Goal: Transaction & Acquisition: Book appointment/travel/reservation

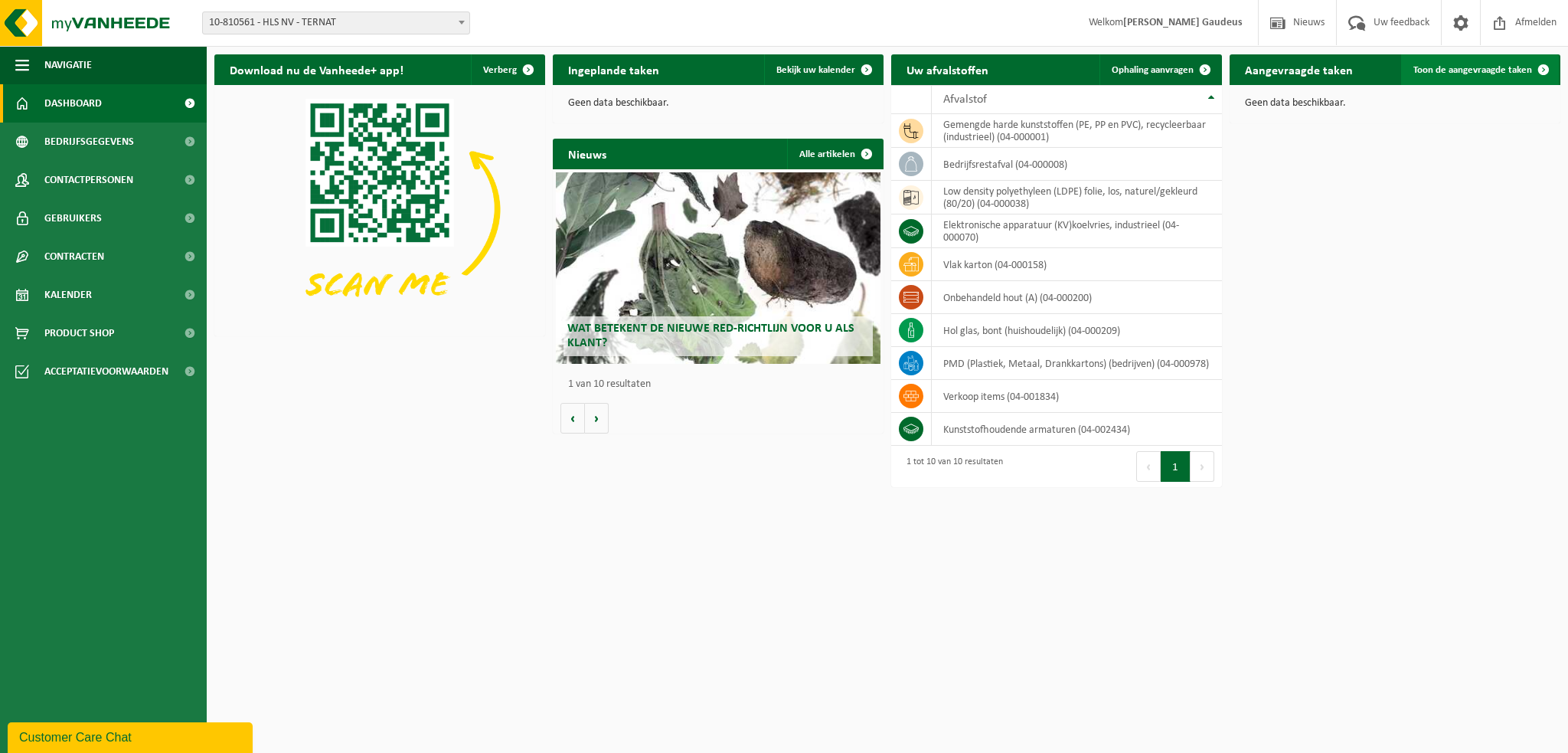
click at [1506, 63] on link "Toon de aangevraagde taken" at bounding box center [1480, 70] width 157 height 31
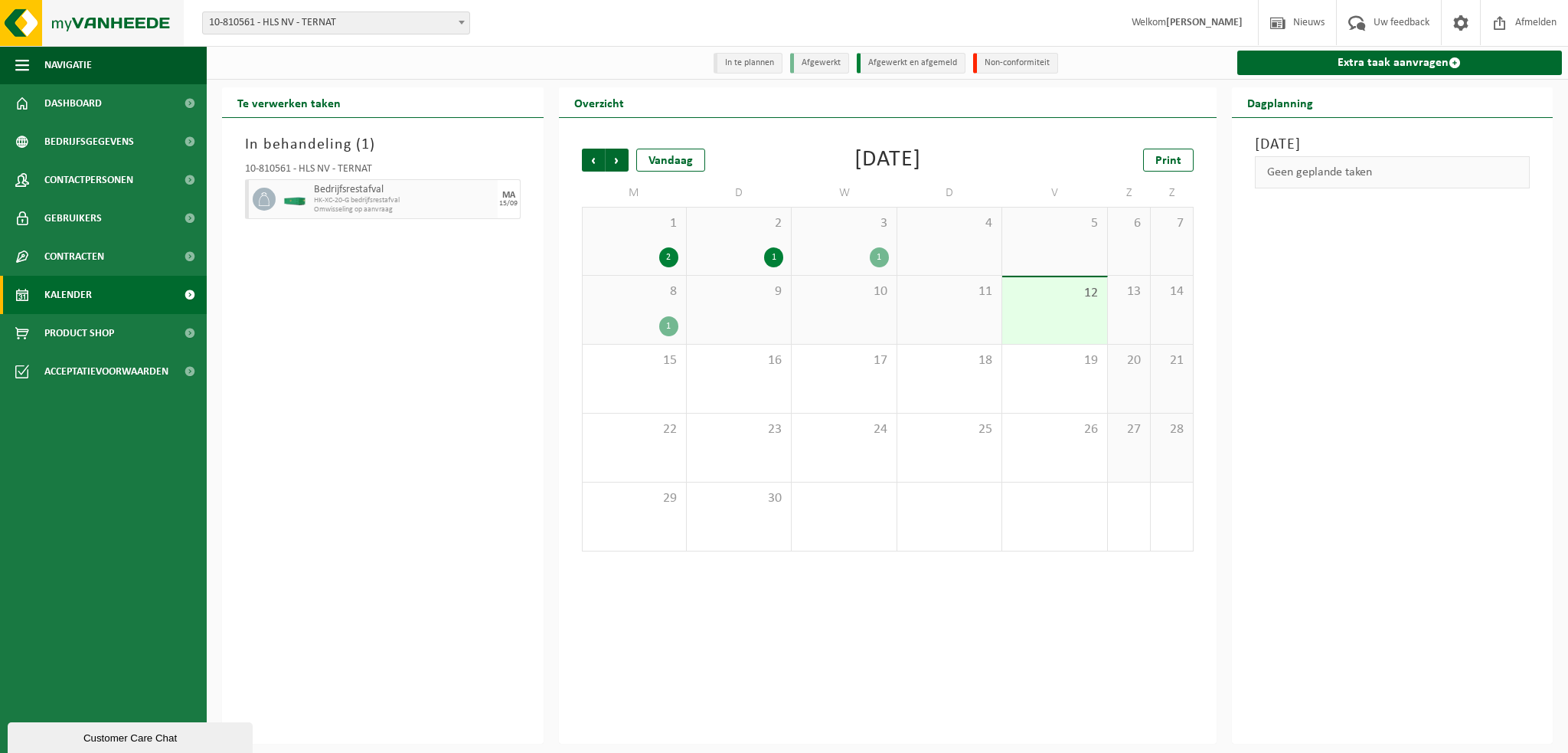
click at [38, 24] on img at bounding box center [92, 23] width 184 height 46
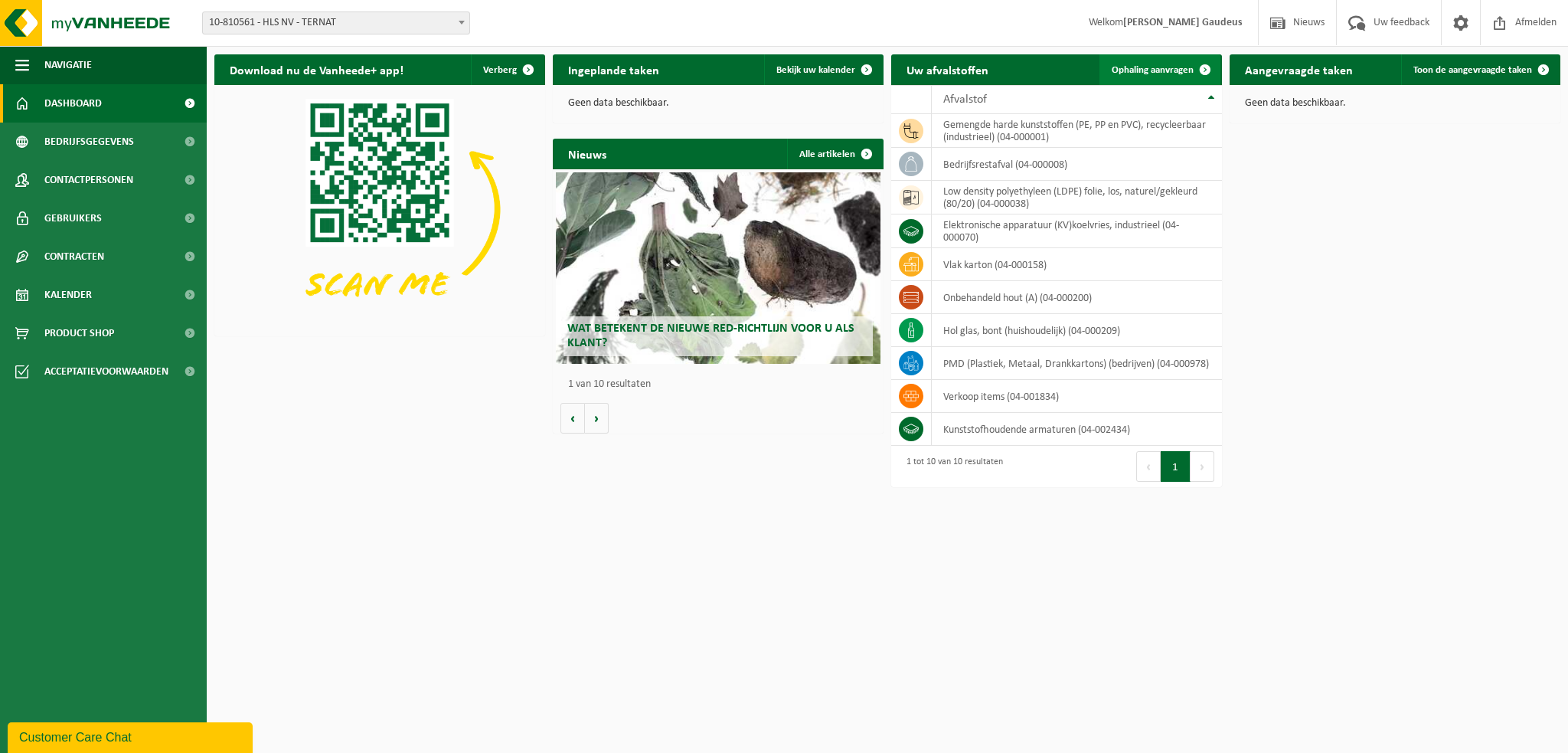
click at [1177, 72] on span "Ophaling aanvragen" at bounding box center [1153, 70] width 82 height 10
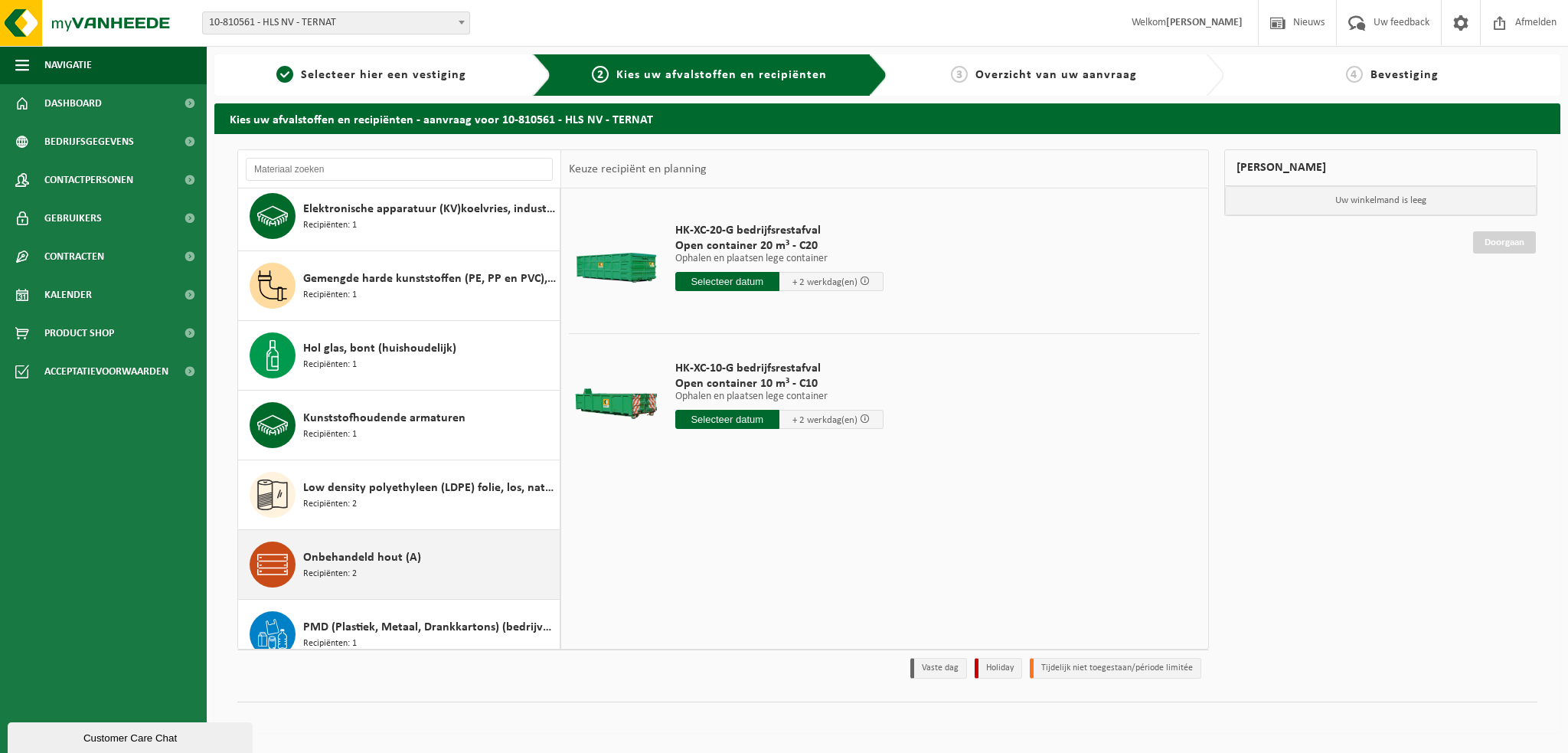
click at [367, 558] on span "Onbehandeld hout (A)" at bounding box center [361, 557] width 118 height 18
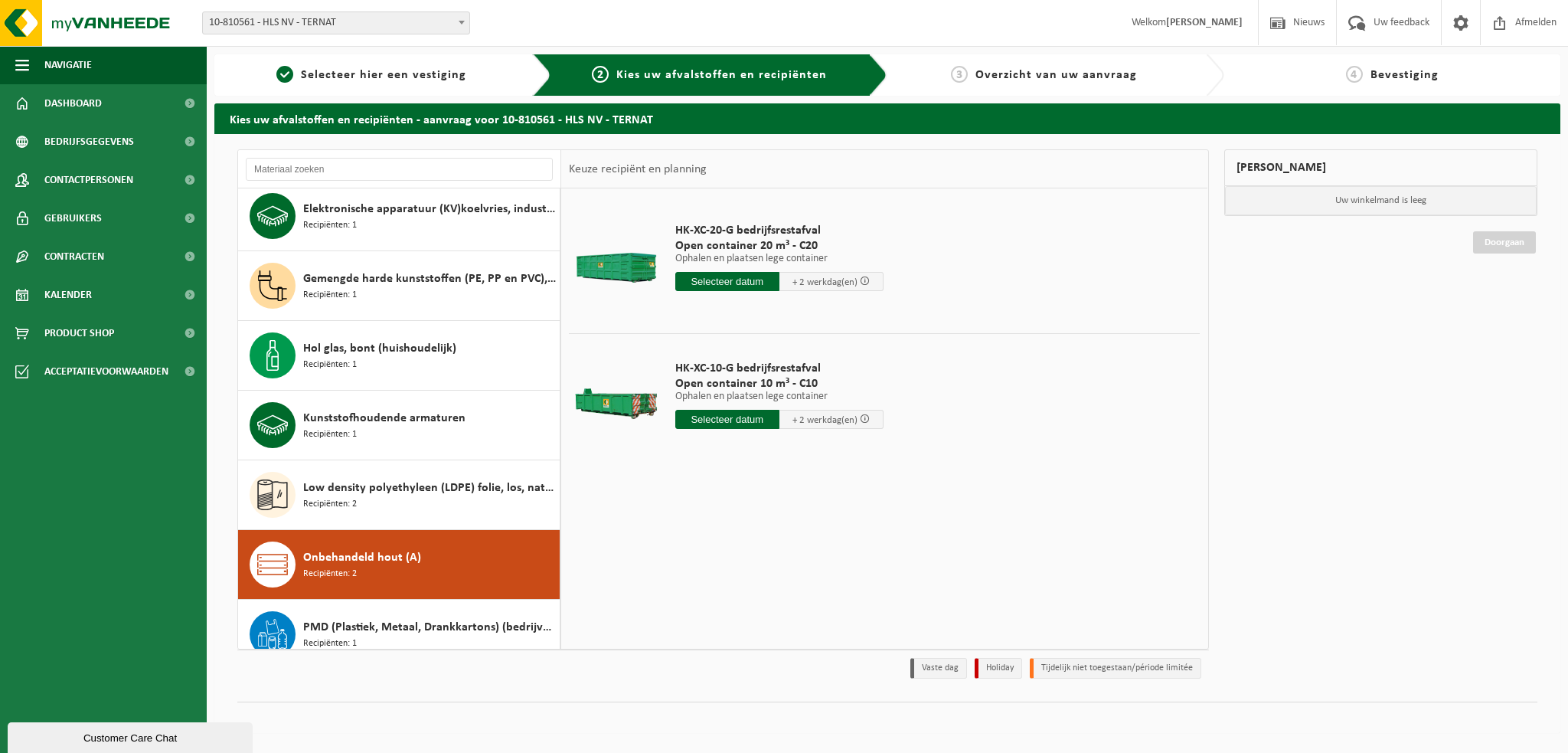
scroll to position [166, 0]
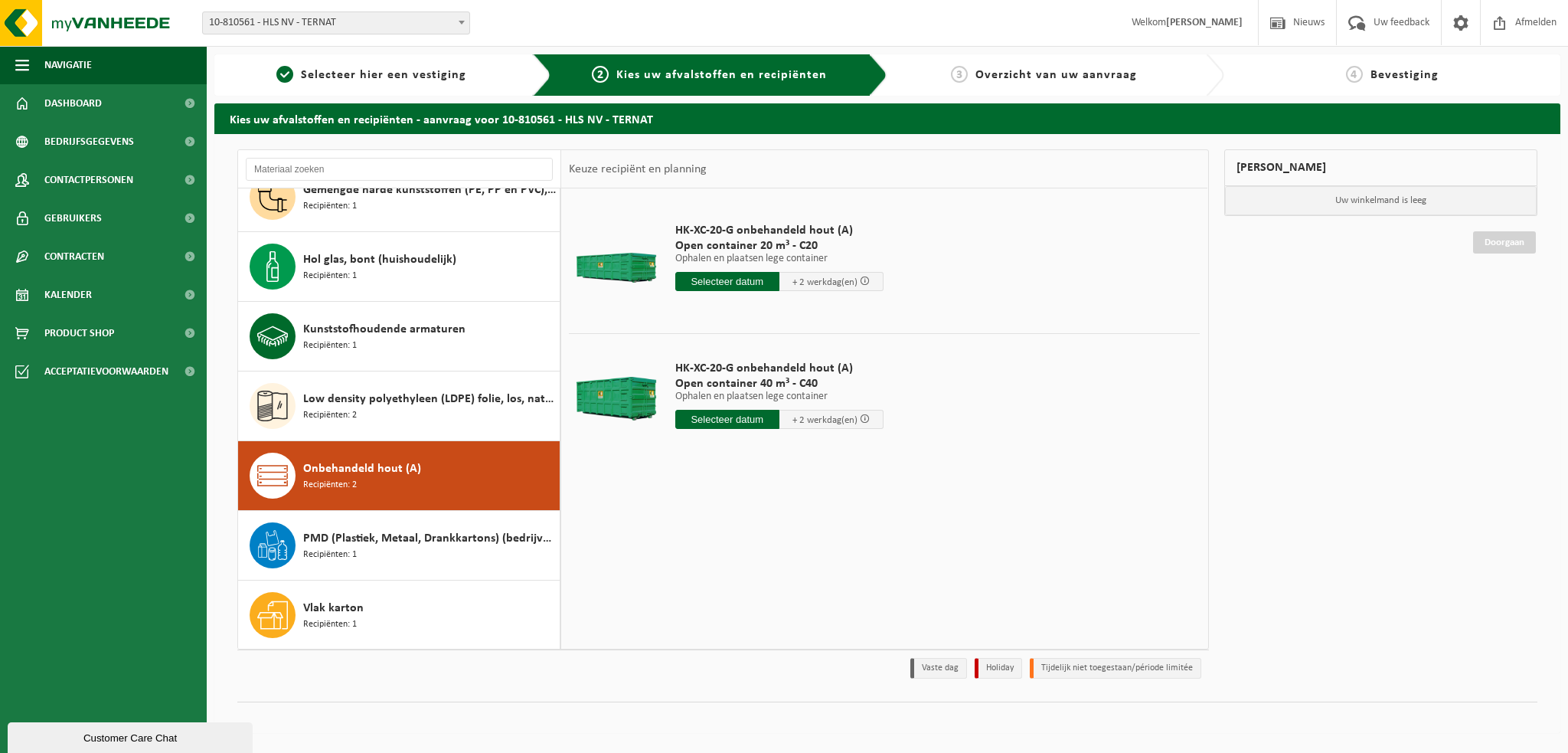
click at [729, 415] on input "text" at bounding box center [727, 419] width 104 height 19
click at [720, 555] on div "16" at bounding box center [716, 555] width 27 height 24
type input "Van 2025-09-16"
type input "2025-09-16"
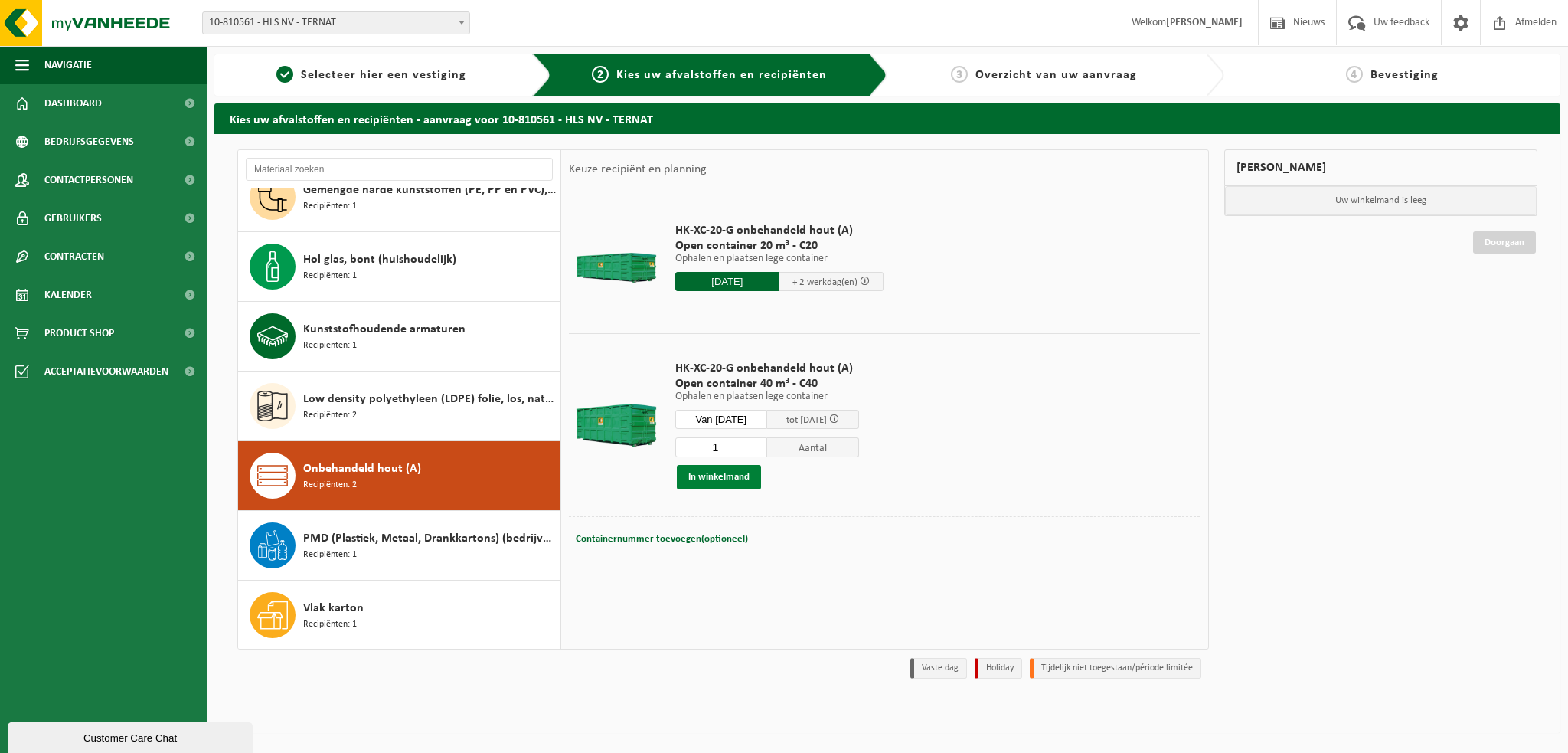
click at [722, 479] on button "In winkelmand" at bounding box center [718, 477] width 84 height 24
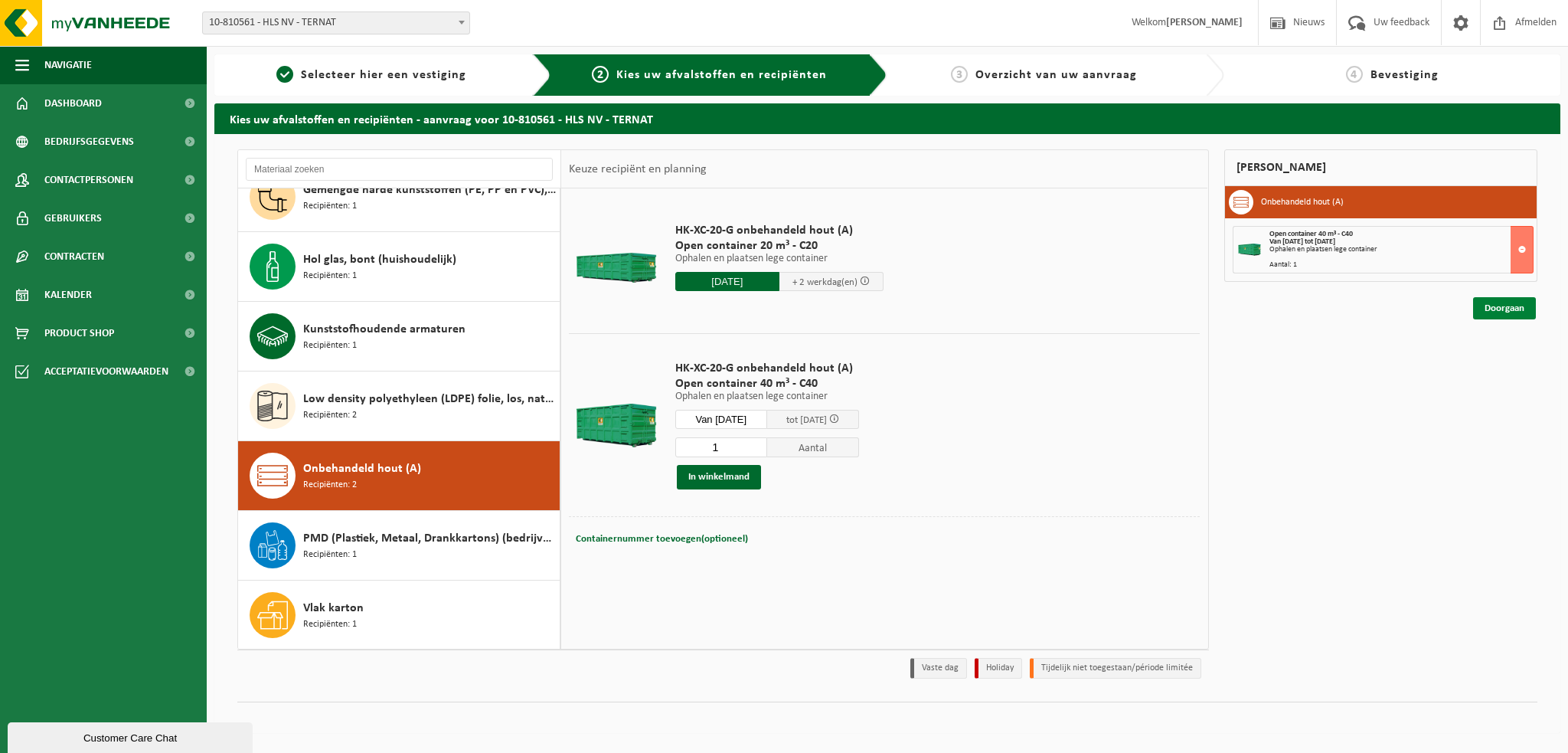
click at [1503, 307] on link "Doorgaan" at bounding box center [1504, 309] width 63 height 23
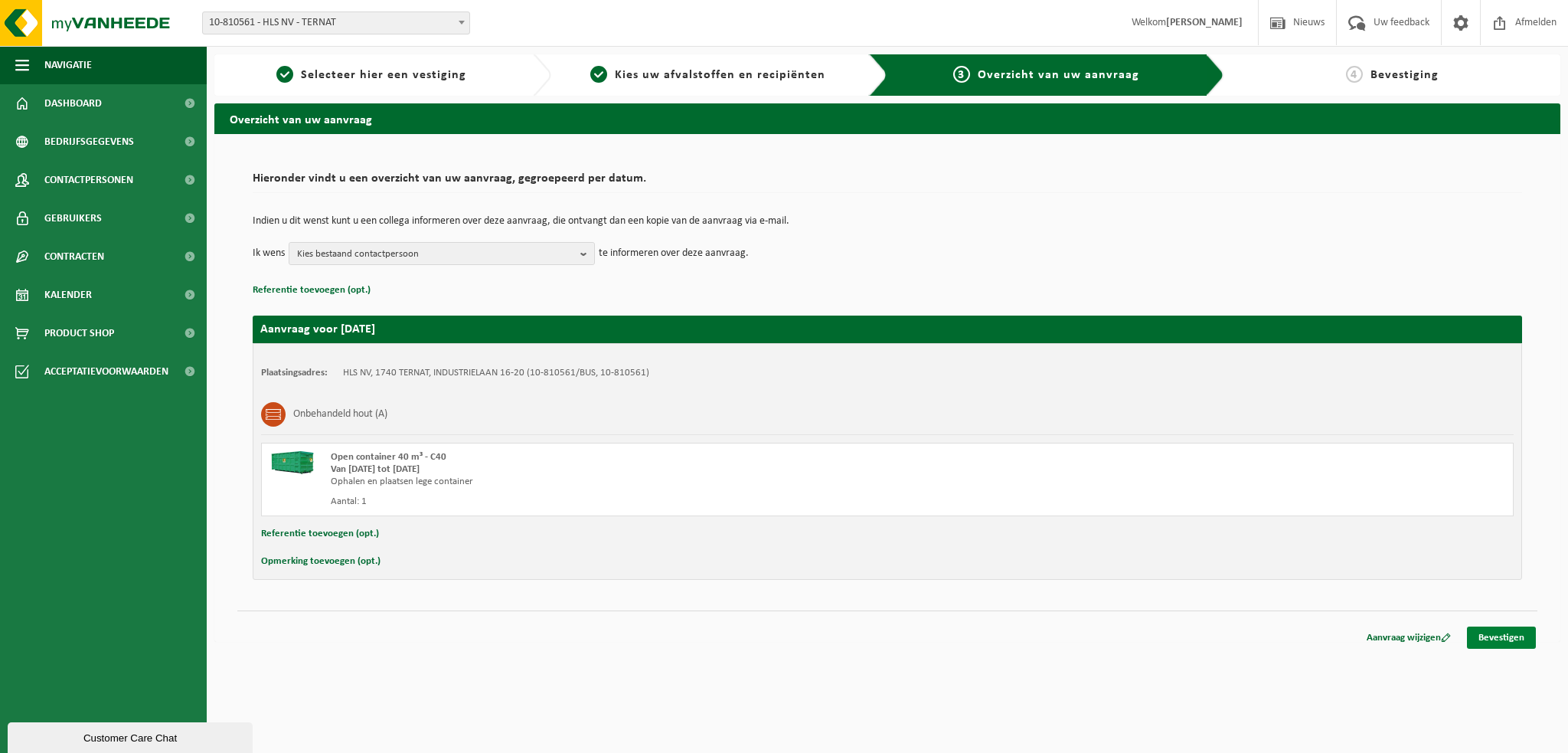
click at [1522, 630] on link "Bevestigen" at bounding box center [1501, 637] width 69 height 23
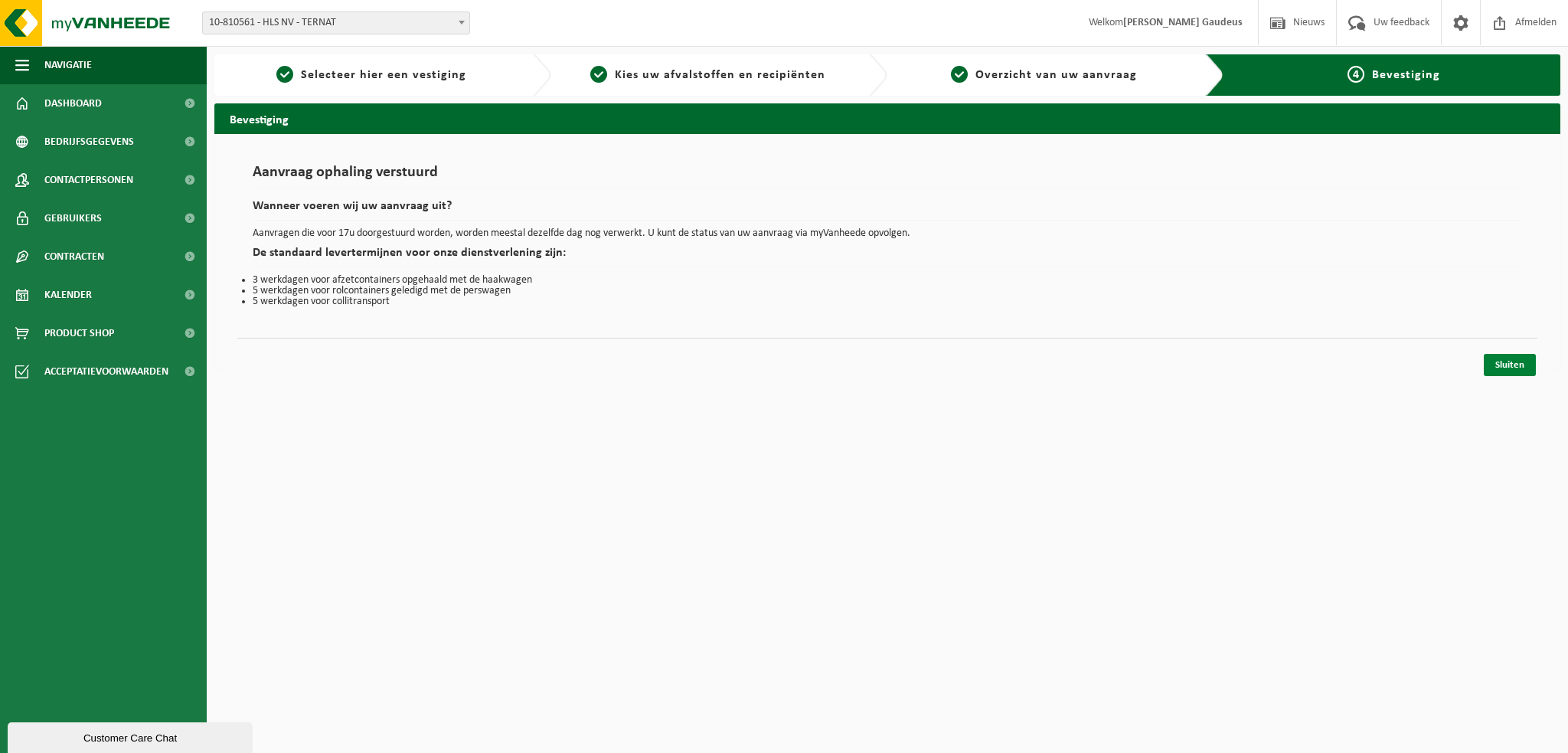
click at [1509, 364] on link "Sluiten" at bounding box center [1509, 365] width 52 height 23
